Goal: Task Accomplishment & Management: Manage account settings

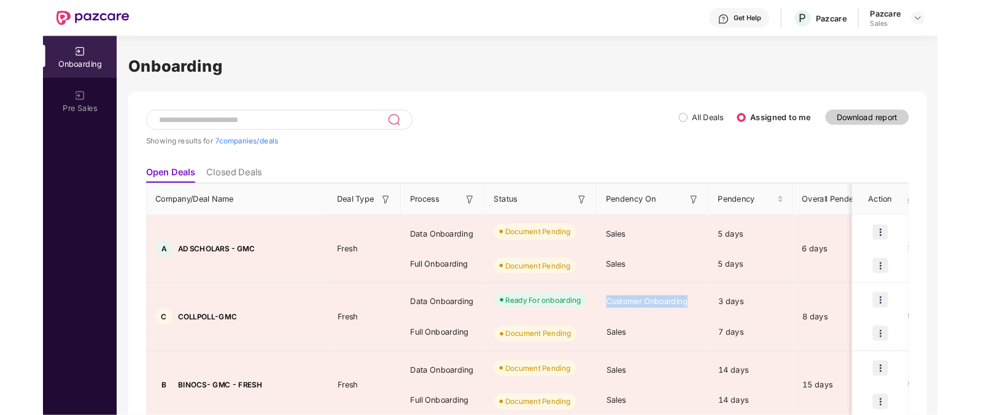
scroll to position [37, 0]
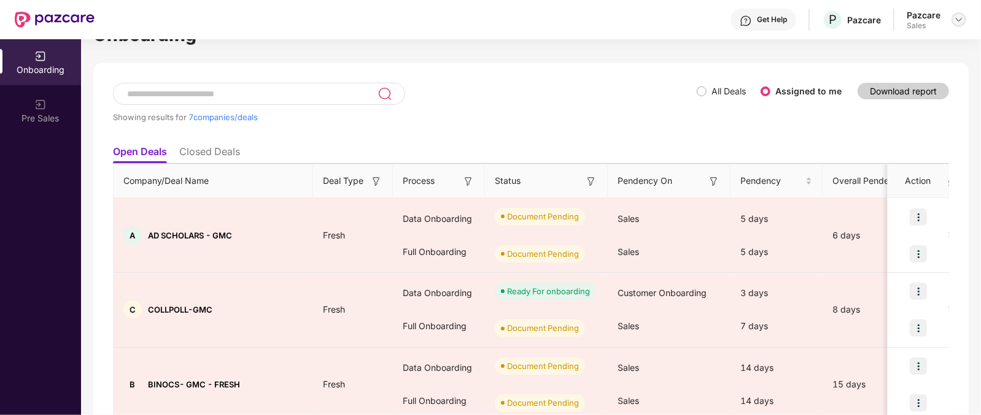
click at [952, 21] on div at bounding box center [958, 19] width 15 height 15
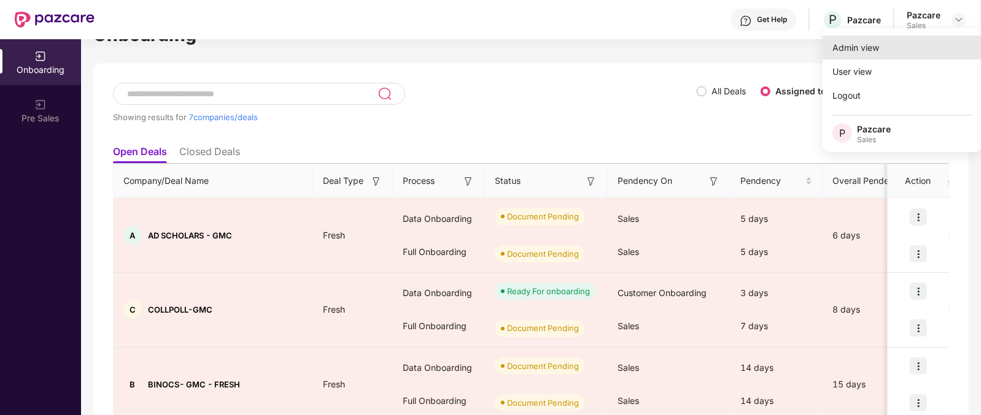
click at [884, 41] on div "Admin view" at bounding box center [902, 48] width 160 height 24
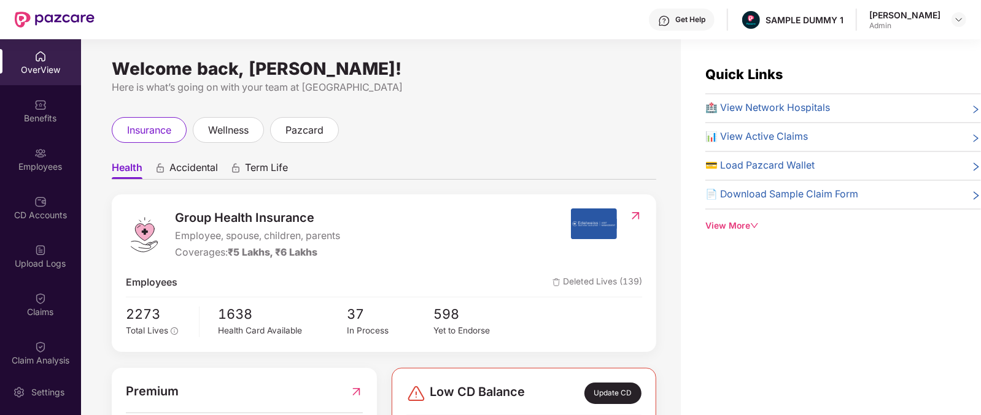
click at [202, 172] on span "Accidental" at bounding box center [193, 170] width 48 height 18
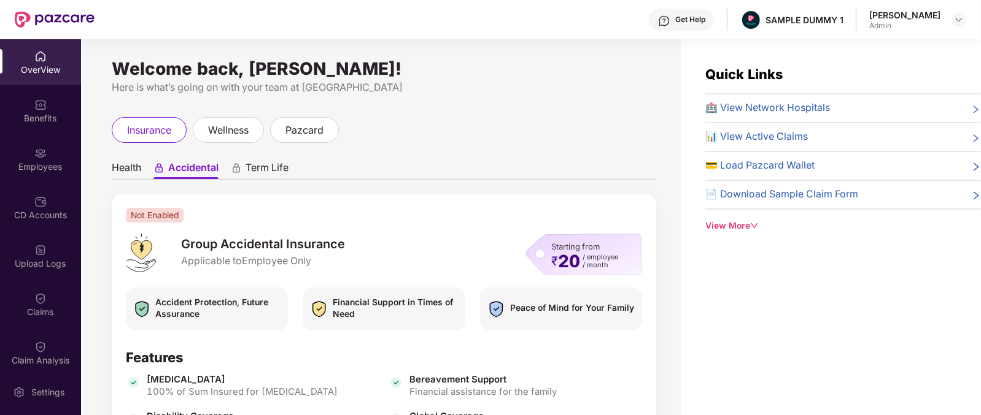
click at [278, 164] on span "Term Life" at bounding box center [266, 170] width 43 height 18
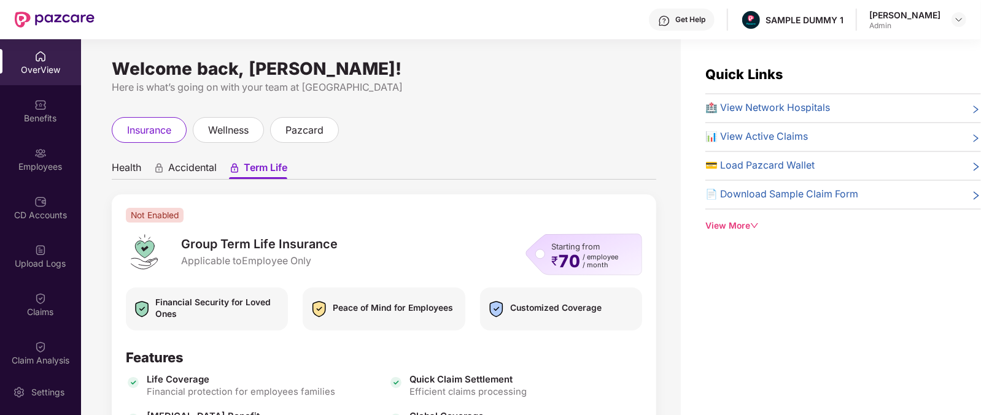
click at [144, 179] on ul "Health Accidental Term Life" at bounding box center [384, 167] width 544 height 25
click at [138, 177] on span "Health" at bounding box center [126, 170] width 29 height 18
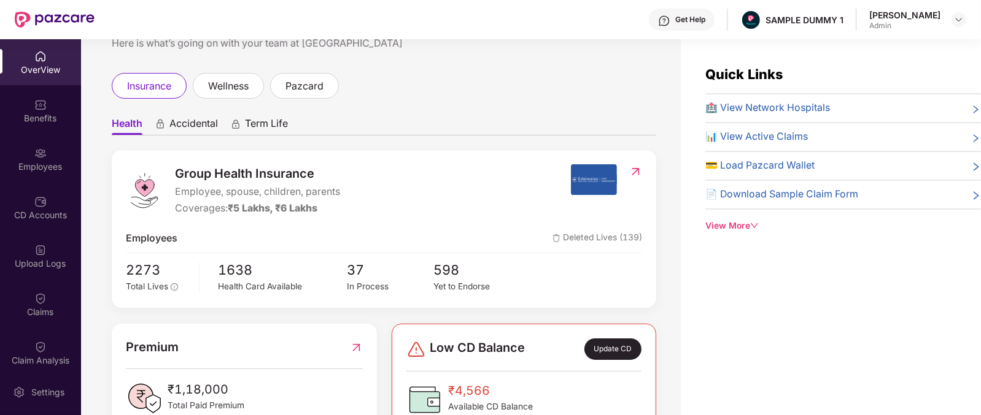
scroll to position [107, 0]
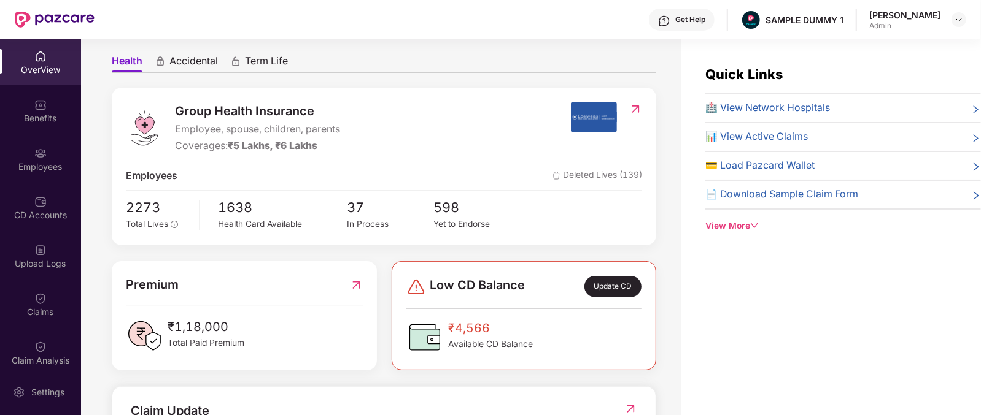
click at [120, 207] on div "Group Health Insurance Employee, spouse, children, parents Coverages: ₹5 Lakhs,…" at bounding box center [384, 167] width 544 height 158
click at [212, 208] on div "2273 Total Lives 1638 Health Card Available 37 In Process 598 Yet to Endorse" at bounding box center [384, 214] width 516 height 34
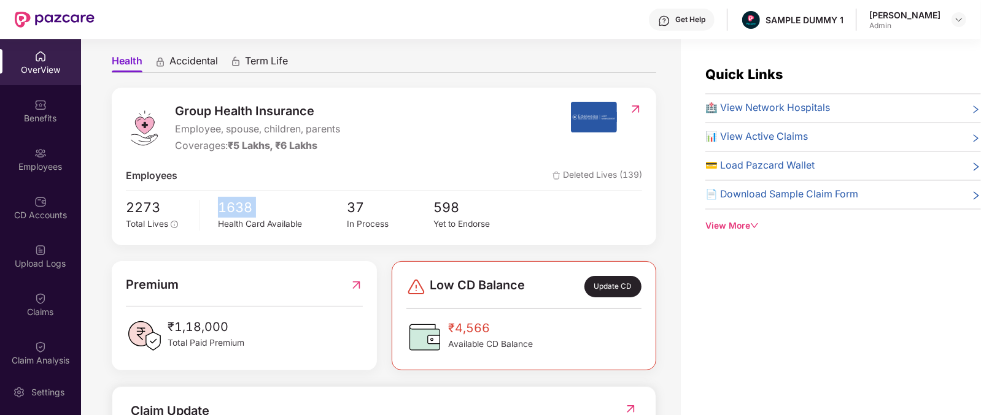
click at [212, 208] on div "2273 Total Lives 1638 Health Card Available 37 In Process 598 Yet to Endorse" at bounding box center [384, 214] width 516 height 34
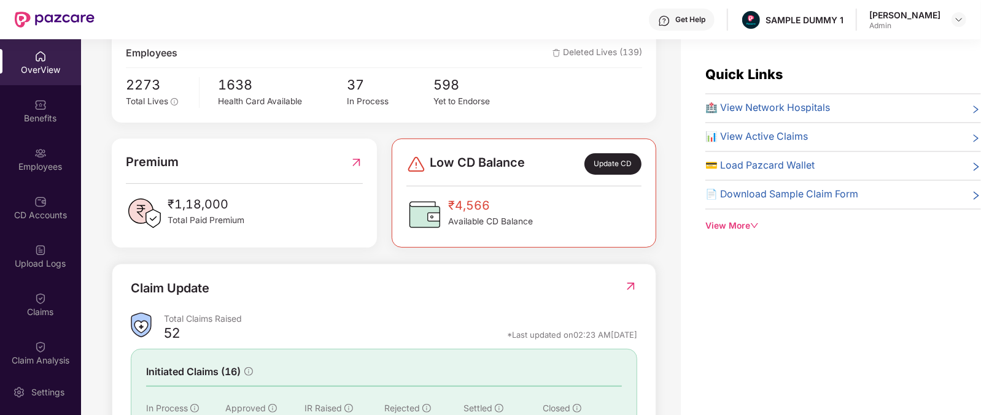
click at [245, 201] on div "₹1,18,000 Total Paid Premium" at bounding box center [244, 213] width 236 height 37
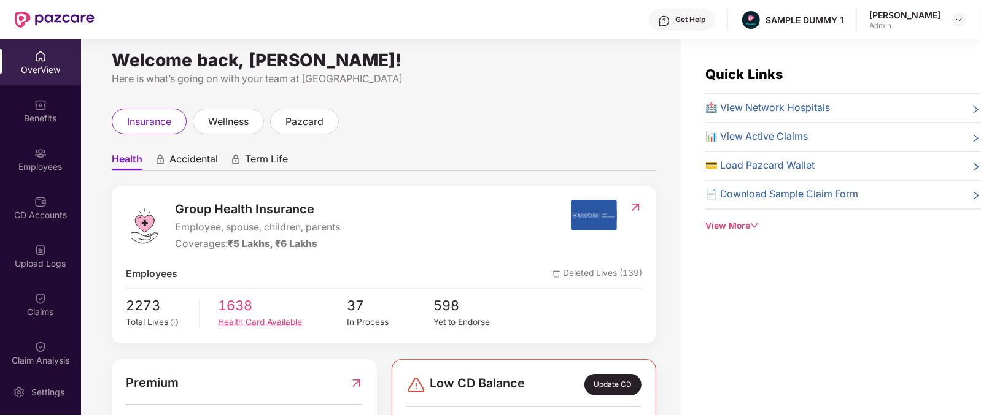
scroll to position [9, 0]
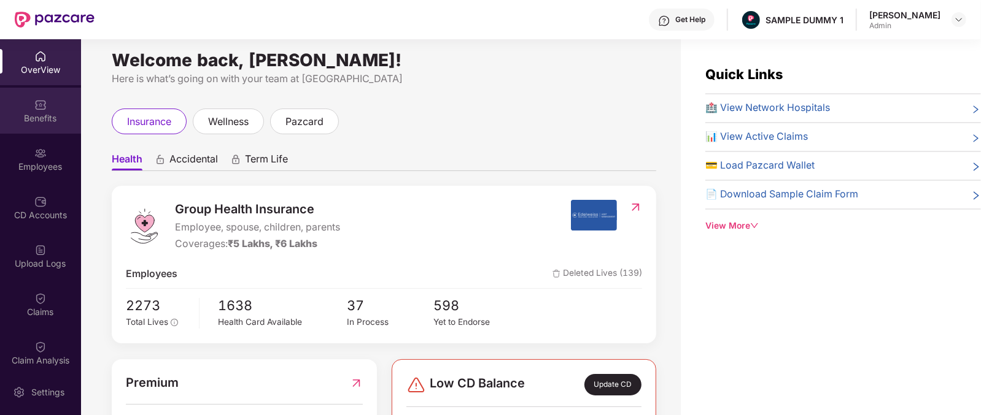
click at [47, 104] on div "Benefits" at bounding box center [40, 111] width 81 height 46
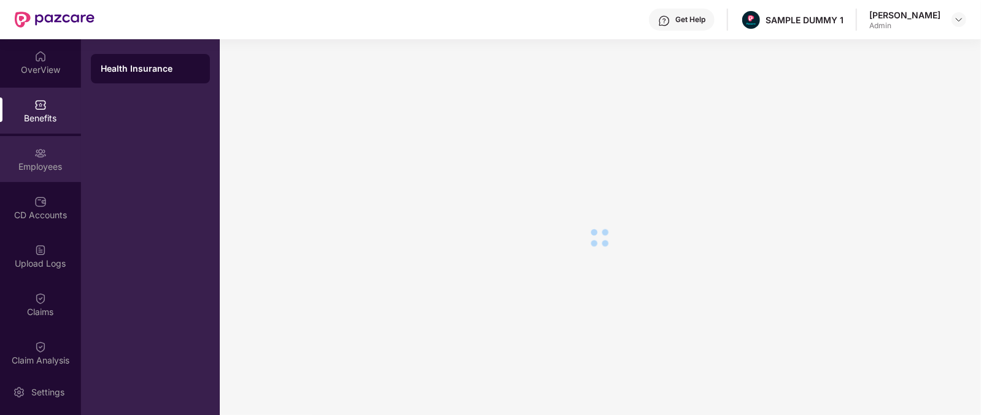
click at [26, 153] on div "Employees" at bounding box center [40, 159] width 81 height 46
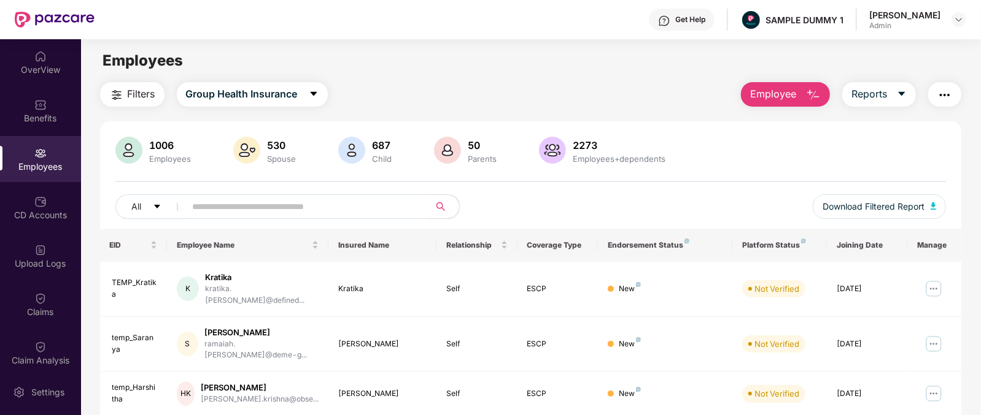
click at [782, 91] on span "Employee" at bounding box center [773, 94] width 46 height 15
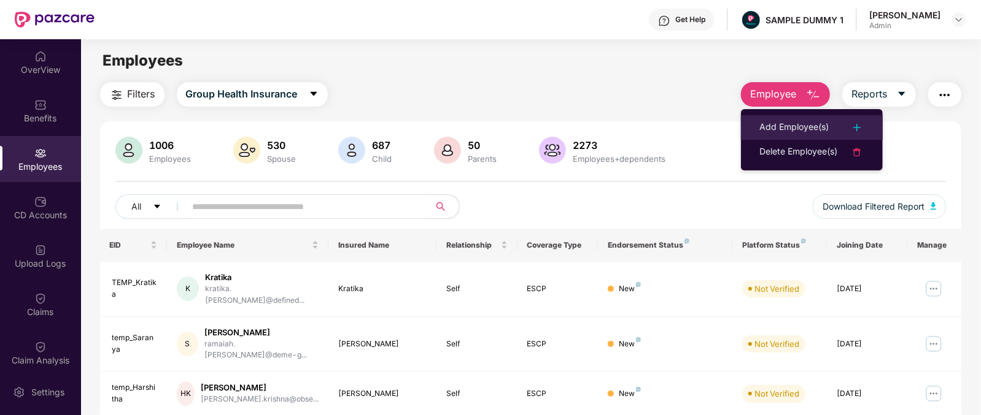
click at [801, 118] on li "Add Employee(s)" at bounding box center [812, 127] width 142 height 25
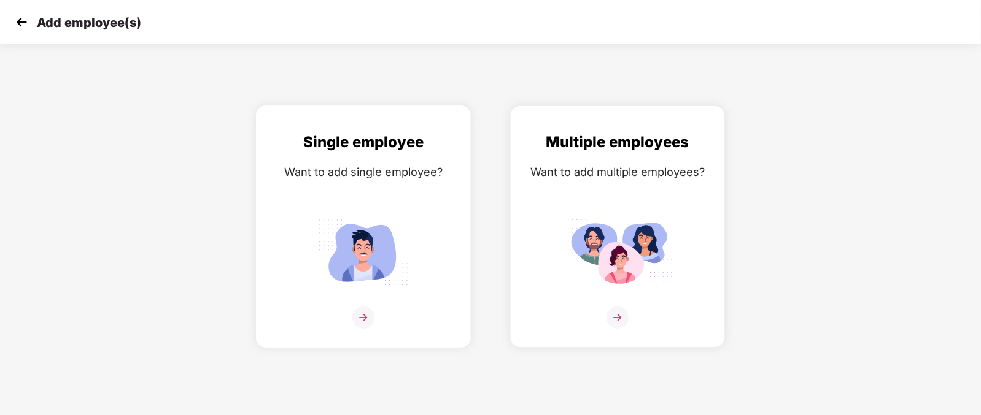
click at [370, 329] on img at bounding box center [363, 318] width 22 height 22
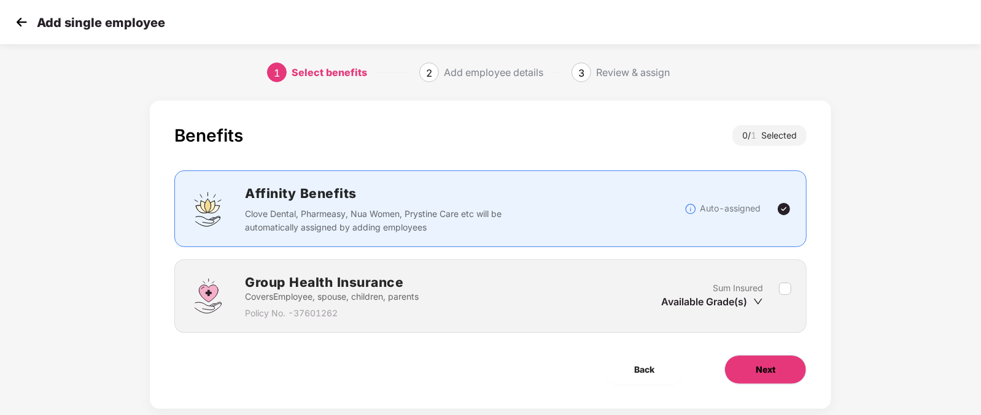
click at [803, 376] on button "Next" at bounding box center [765, 369] width 82 height 29
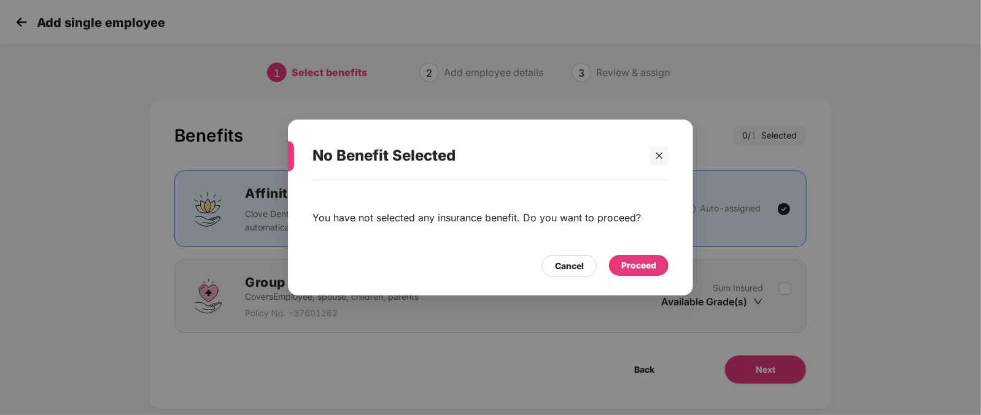
click at [646, 276] on div "Proceed" at bounding box center [639, 265] width 60 height 21
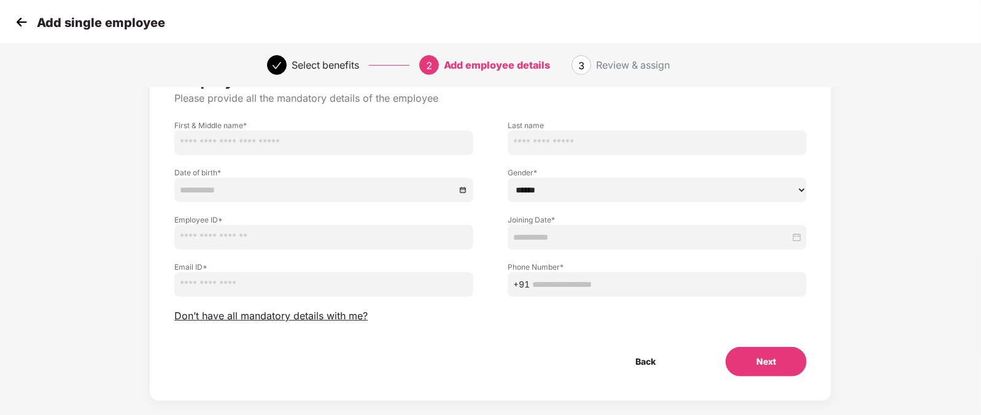
scroll to position [76, 0]
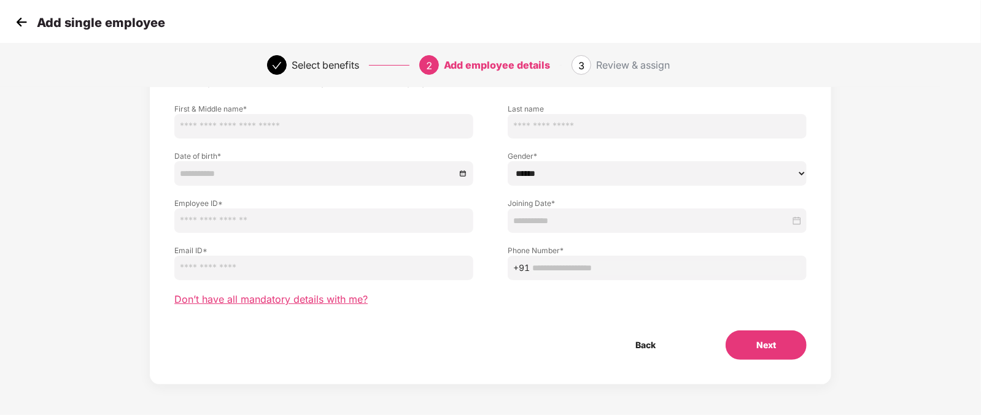
click at [314, 302] on span "Don’t have all mandatory details with me?" at bounding box center [270, 299] width 193 height 13
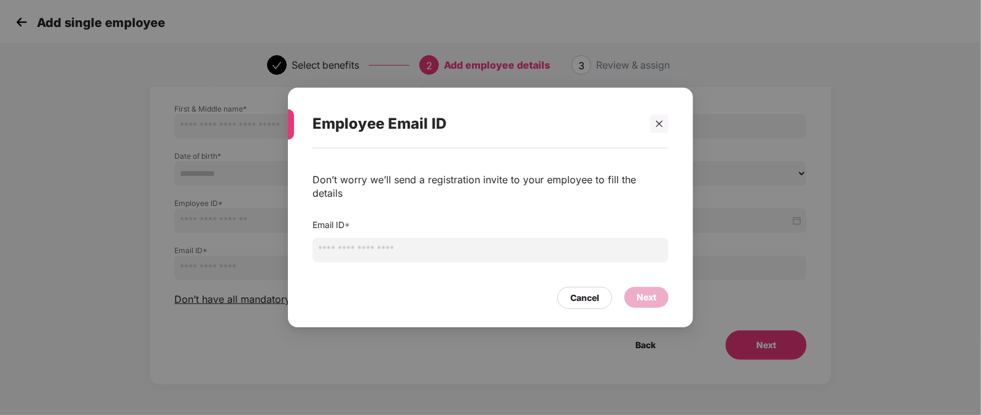
click at [414, 238] on input "email" at bounding box center [490, 250] width 356 height 25
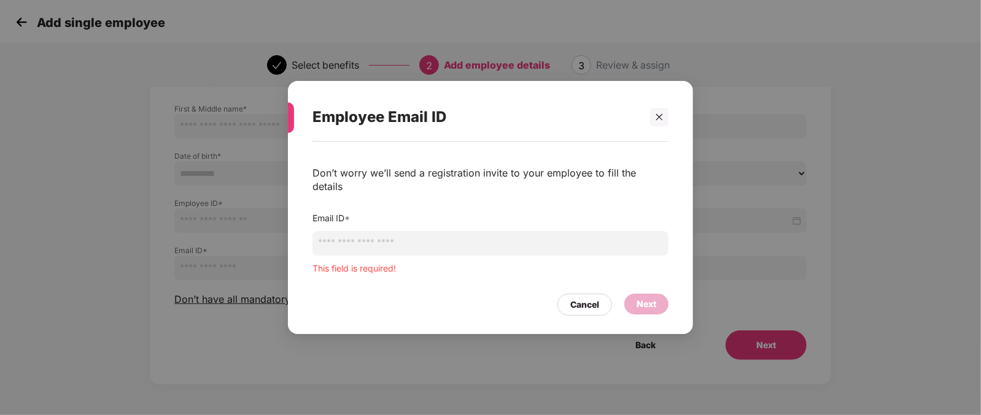
click at [169, 231] on div "Employee Email ID Don’t worry we’ll send a registration invite to your employee…" at bounding box center [490, 207] width 981 height 415
click at [572, 299] on div "Cancel" at bounding box center [584, 304] width 29 height 13
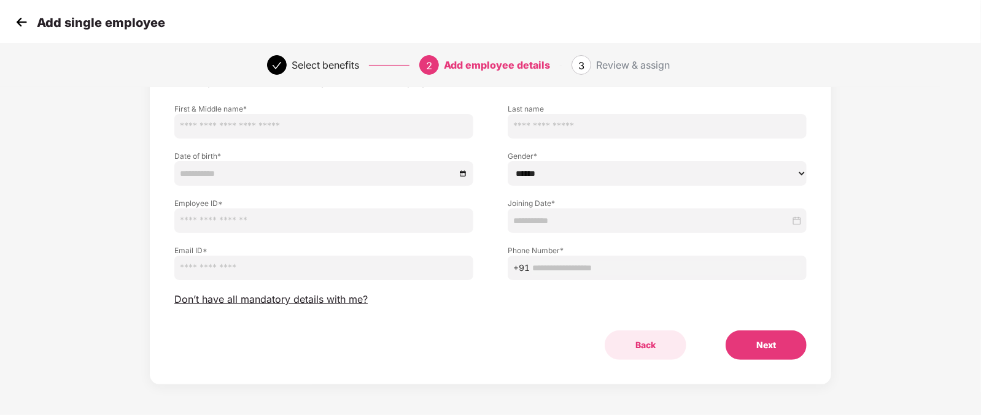
click at [633, 345] on button "Back" at bounding box center [645, 345] width 82 height 29
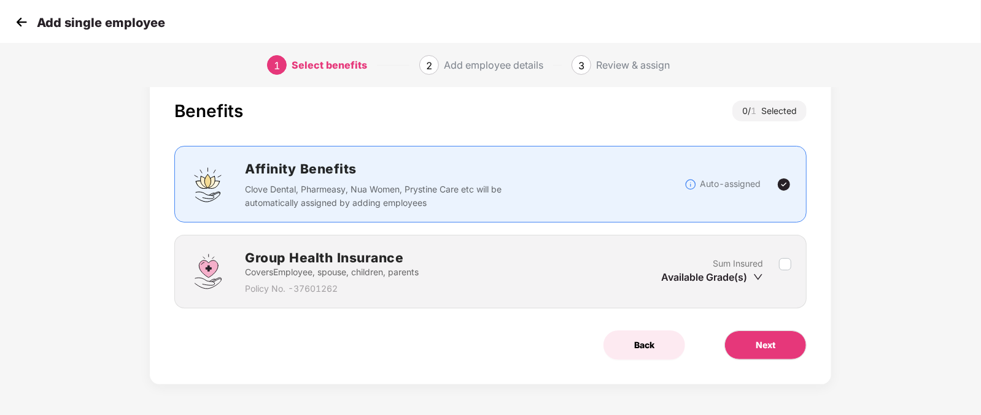
click at [644, 349] on span "Back" at bounding box center [644, 345] width 20 height 13
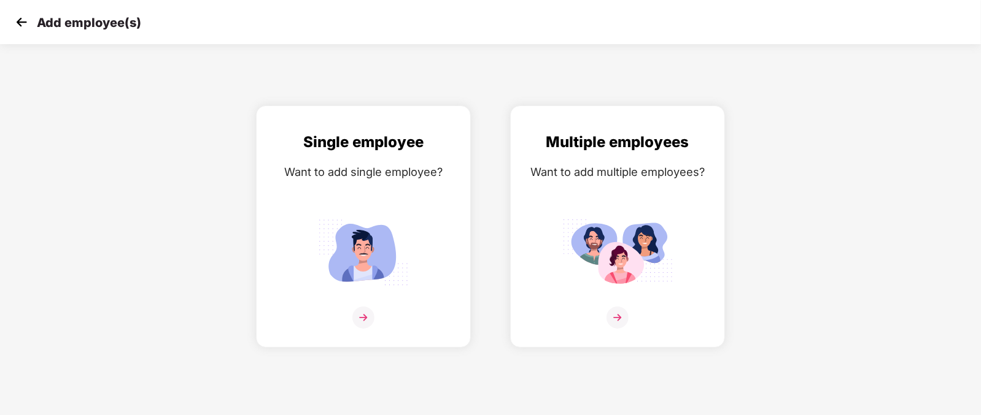
click at [22, 21] on img at bounding box center [21, 22] width 18 height 18
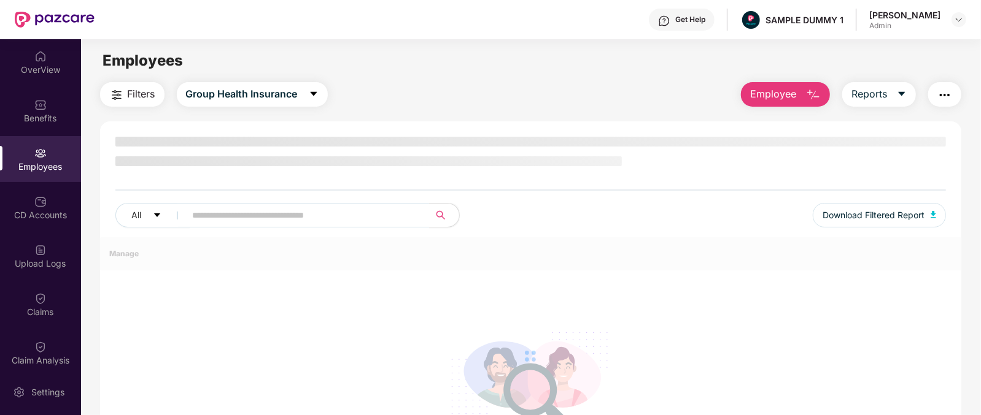
click at [788, 89] on span "Employee" at bounding box center [773, 94] width 46 height 15
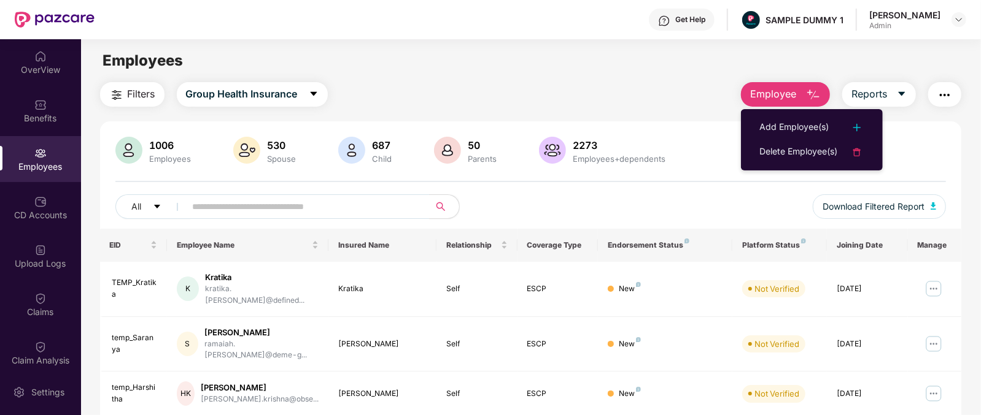
click at [795, 93] on button "Employee" at bounding box center [785, 94] width 89 height 25
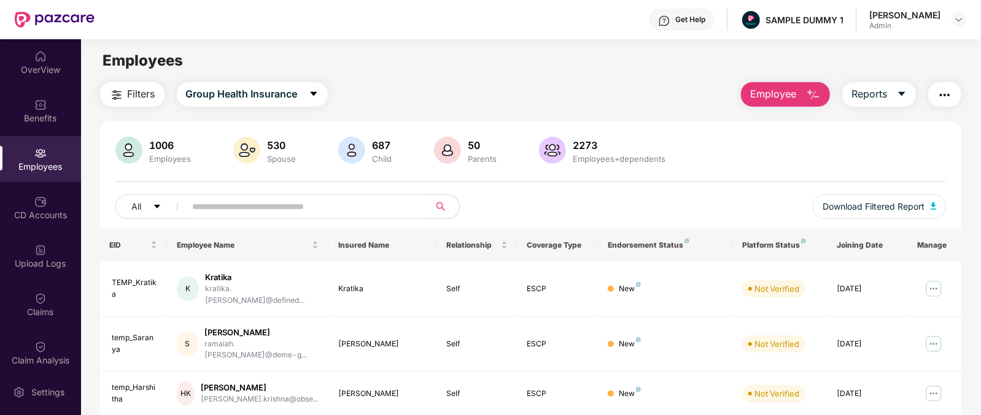
click at [795, 93] on button "Employee" at bounding box center [785, 94] width 89 height 25
click at [695, 23] on div "Get Help" at bounding box center [690, 20] width 30 height 10
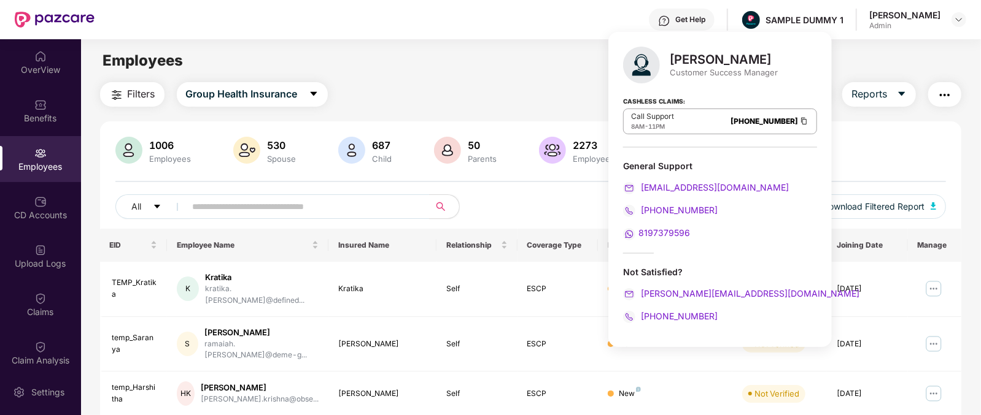
click at [688, 56] on div "[PERSON_NAME]" at bounding box center [723, 59] width 108 height 15
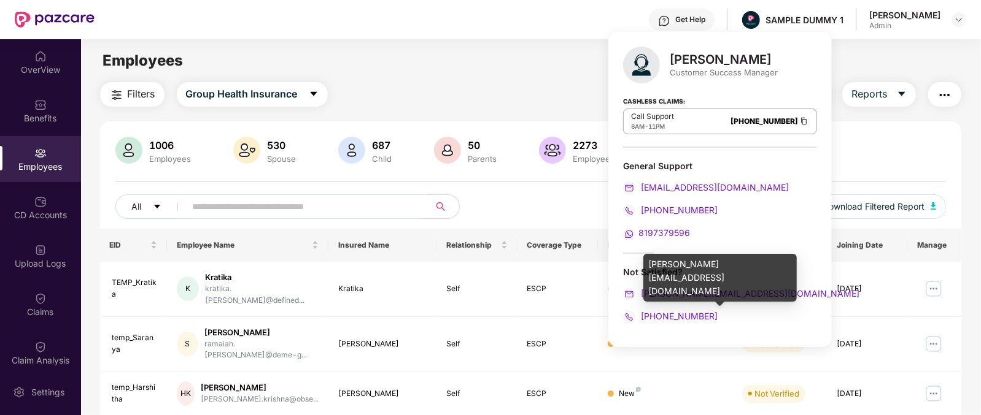
click at [758, 295] on div "[PERSON_NAME][EMAIL_ADDRESS][DOMAIN_NAME]" at bounding box center [720, 293] width 194 height 13
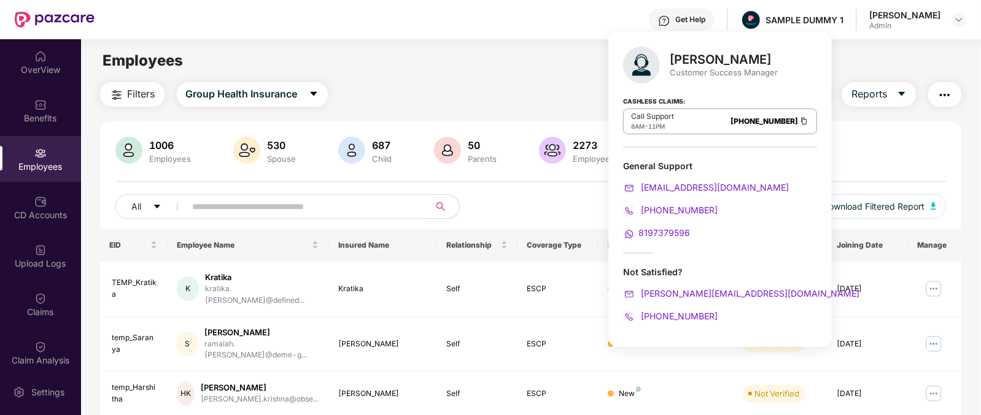
click at [728, 322] on div "[PERSON_NAME] Customer Success Manager Cashless Claims: Call Support 8AM - 11PM…" at bounding box center [719, 189] width 223 height 315
click at [763, 301] on div "Not Satisfied? [PERSON_NAME][EMAIL_ADDRESS][DOMAIN_NAME] [PHONE_NUMBER]" at bounding box center [720, 294] width 194 height 57
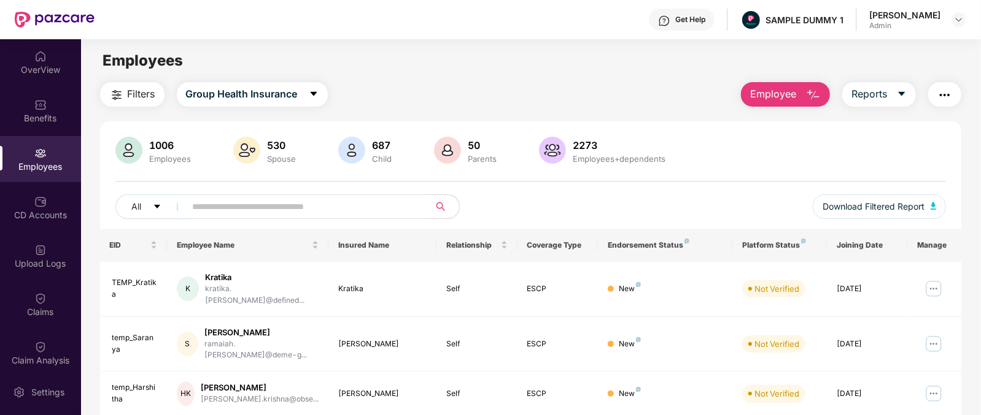
click at [506, 84] on div "Filters Group Health Insurance Employee Reports" at bounding box center [531, 94] width 862 height 25
click at [770, 99] on span "Employee" at bounding box center [773, 94] width 46 height 15
click at [631, 105] on div "Filters Group Health Insurance Employee Reports" at bounding box center [531, 94] width 862 height 25
click at [44, 390] on div "Settings" at bounding box center [48, 393] width 40 height 12
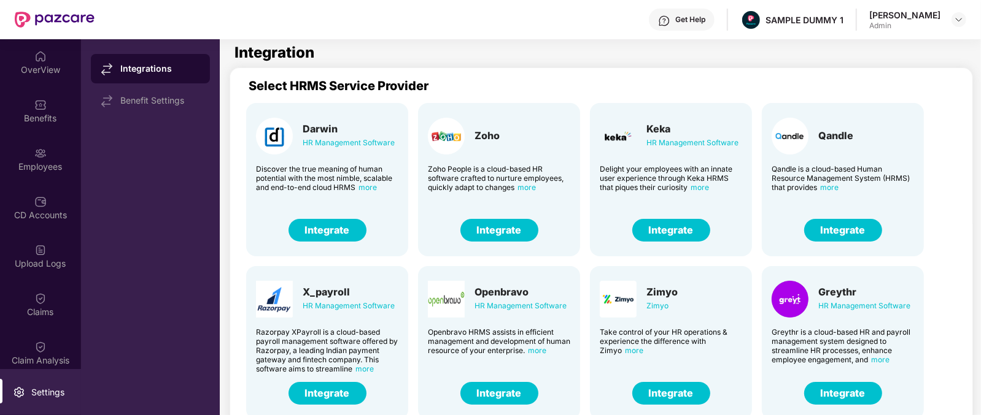
click at [655, 128] on div "Keka" at bounding box center [692, 129] width 92 height 12
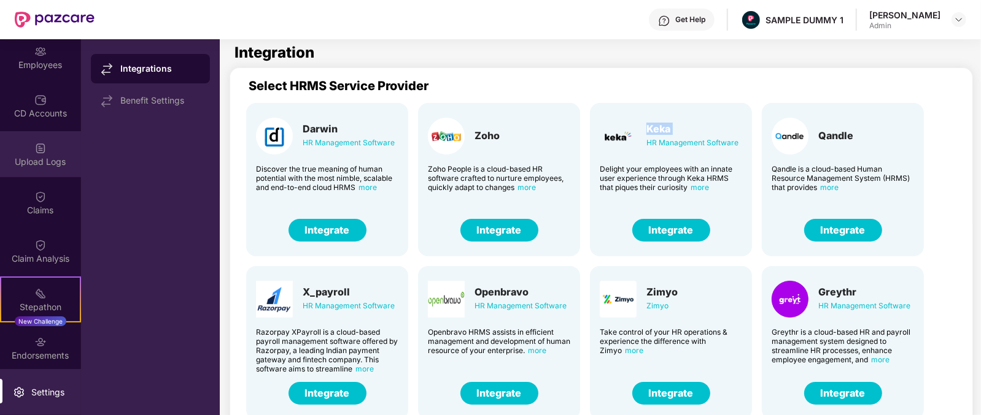
scroll to position [104, 0]
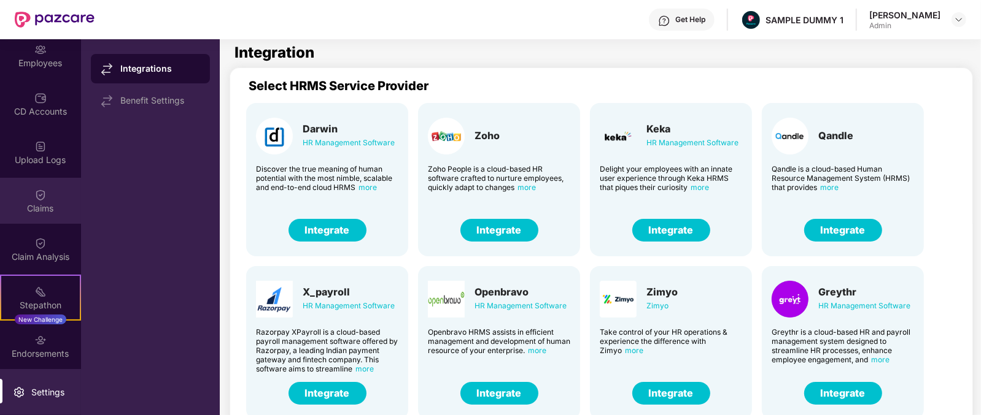
click at [47, 221] on div "Claims" at bounding box center [40, 201] width 81 height 46
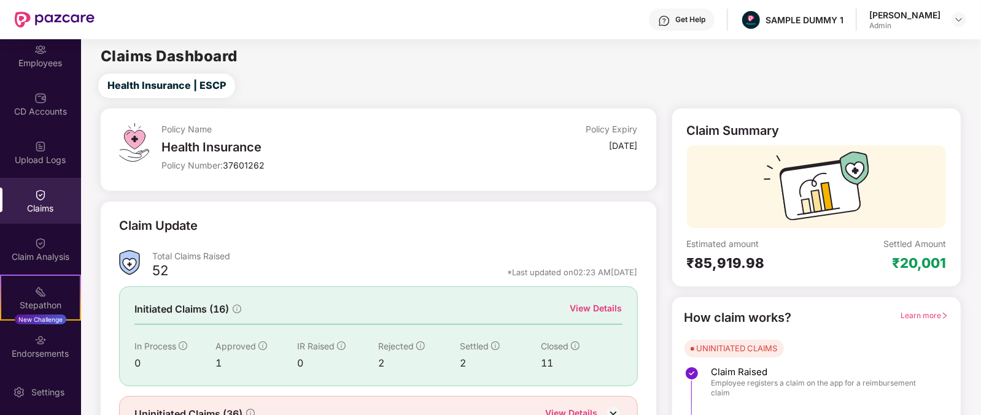
scroll to position [64, 0]
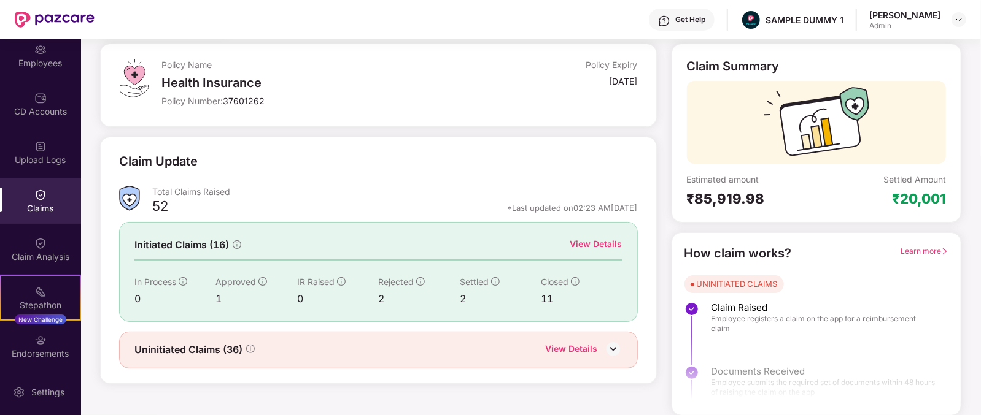
click at [588, 242] on div "View Details" at bounding box center [596, 243] width 52 height 13
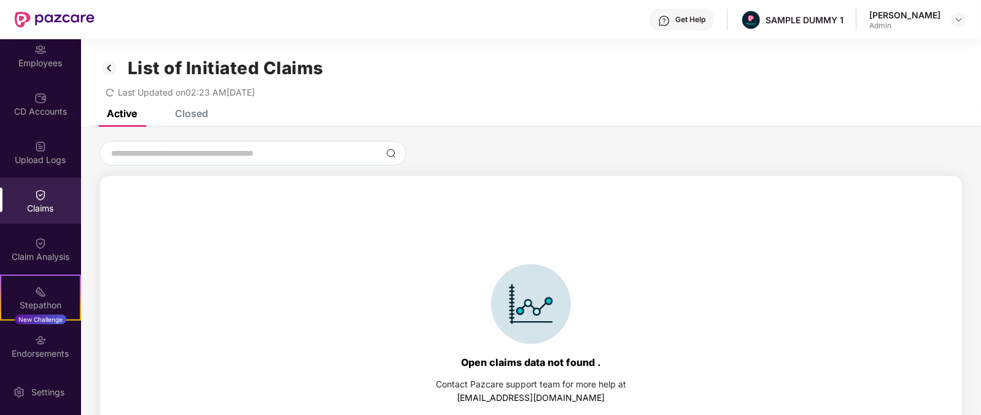
scroll to position [52, 0]
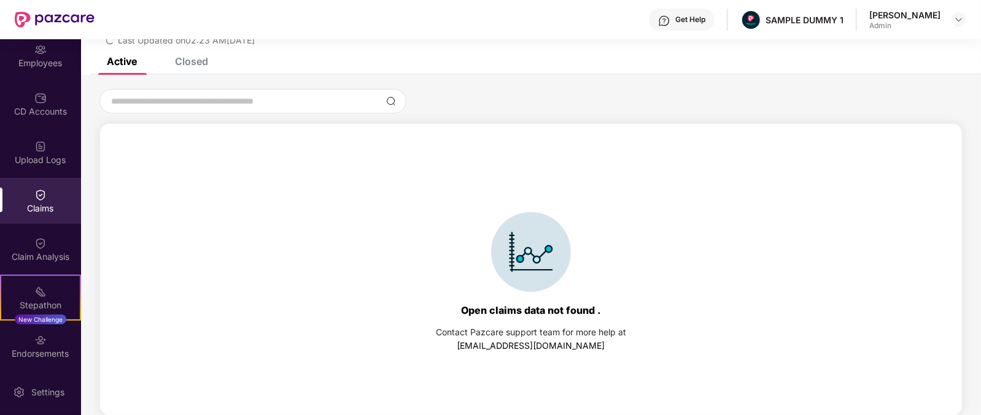
click at [193, 56] on div "Closed" at bounding box center [191, 61] width 33 height 12
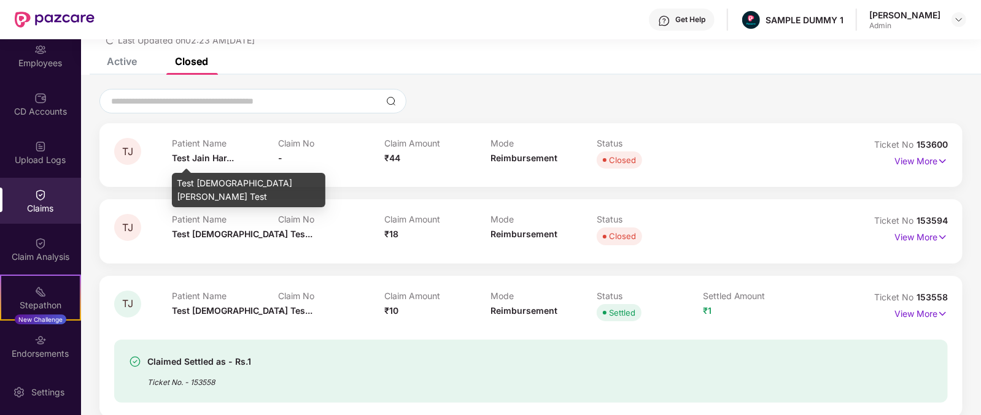
click at [181, 153] on span "Test Jain Har..." at bounding box center [203, 158] width 62 height 10
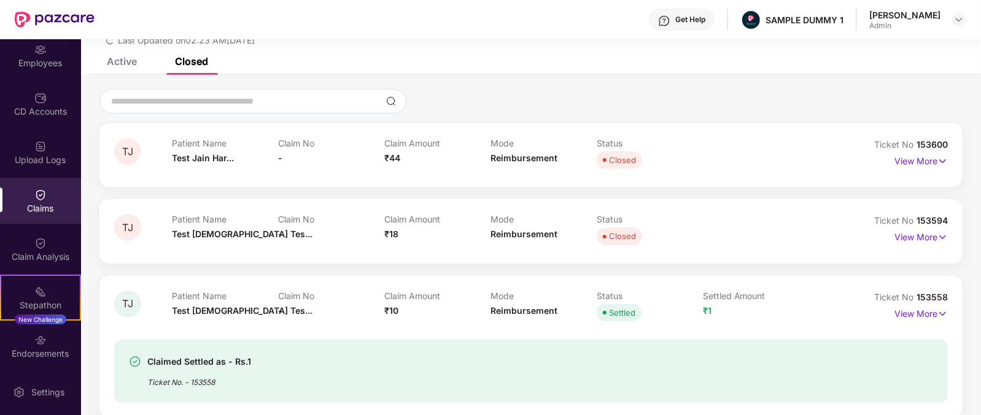
click at [393, 161] on span "₹44" at bounding box center [392, 158] width 16 height 10
click at [514, 156] on span "Reimbursement" at bounding box center [523, 158] width 67 height 10
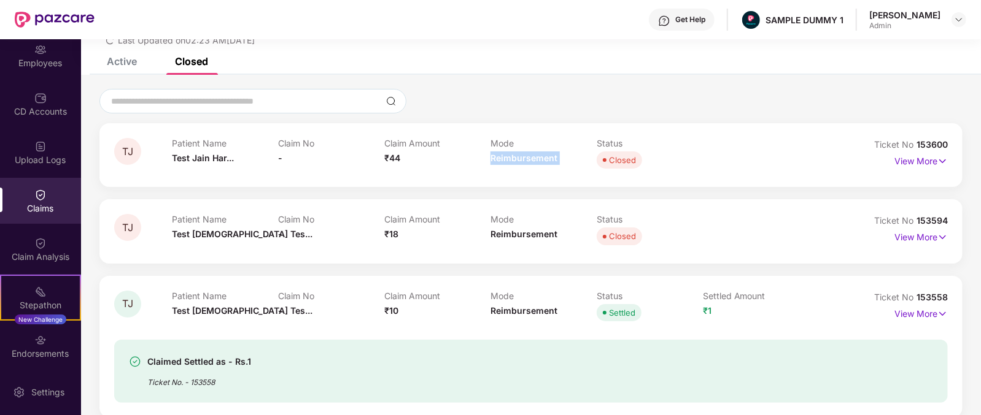
click at [514, 156] on span "Reimbursement" at bounding box center [523, 158] width 67 height 10
click at [930, 158] on p "View More" at bounding box center [920, 160] width 53 height 17
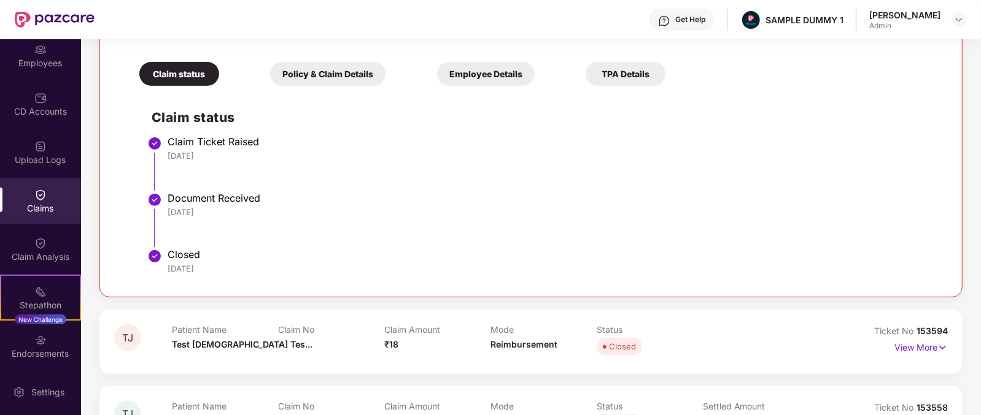
scroll to position [214, 0]
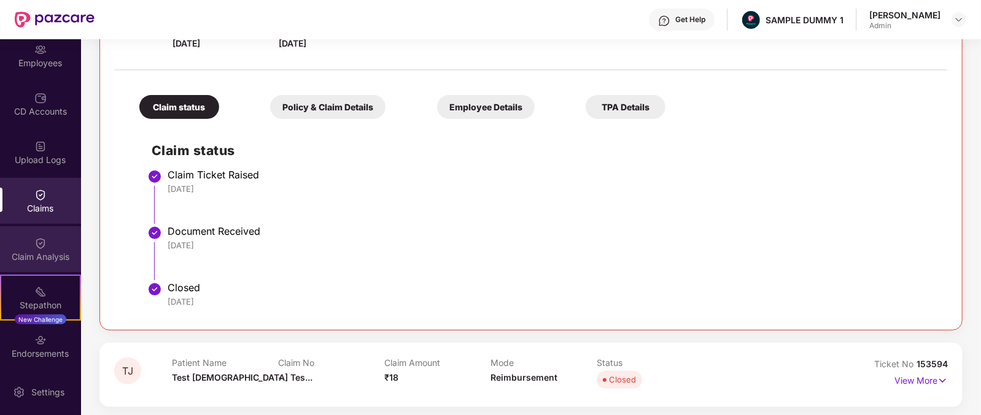
click at [39, 239] on img at bounding box center [40, 243] width 12 height 12
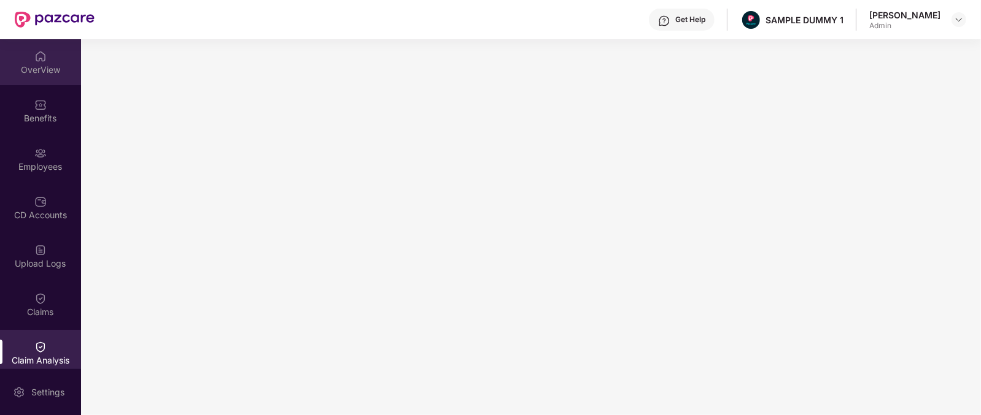
click at [43, 75] on div "OverView" at bounding box center [40, 70] width 81 height 12
